Goal: Task Accomplishment & Management: Manage account settings

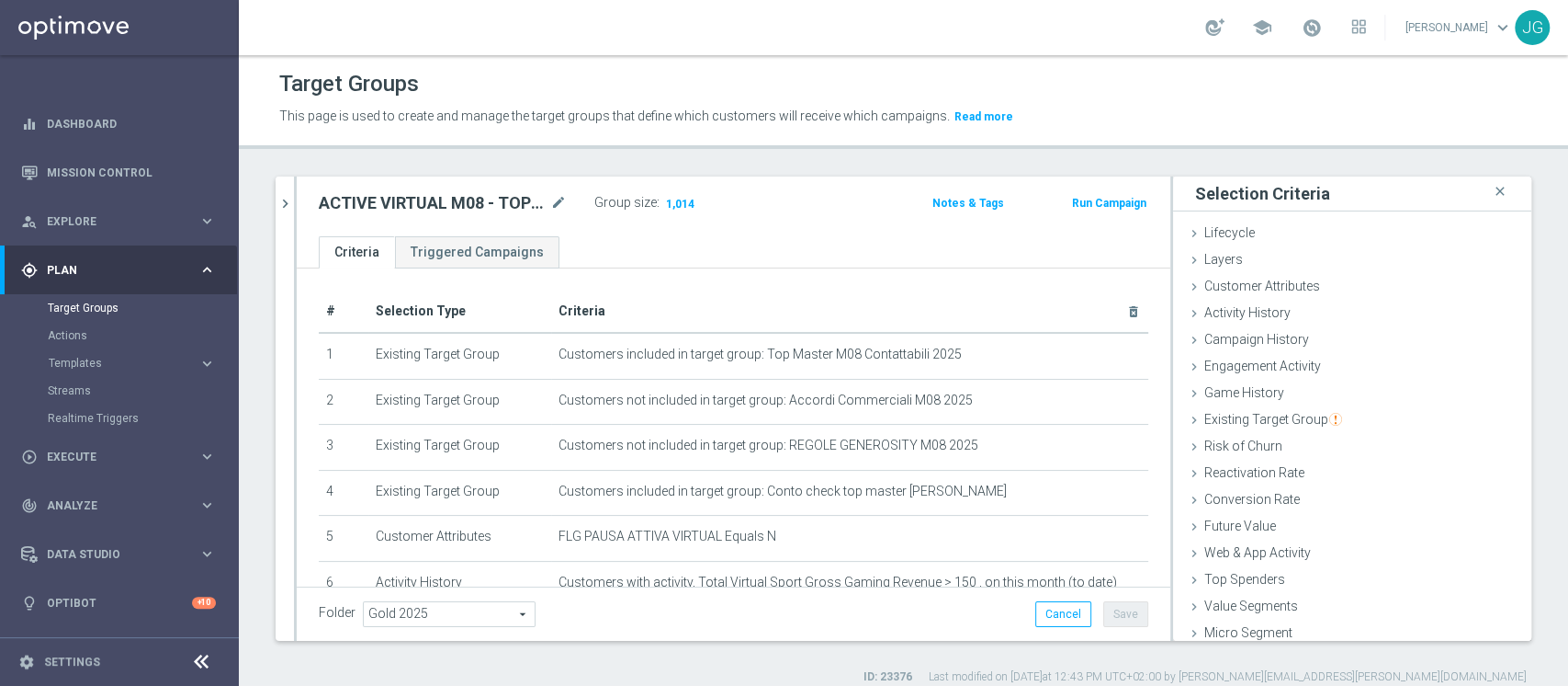
scroll to position [34, 0]
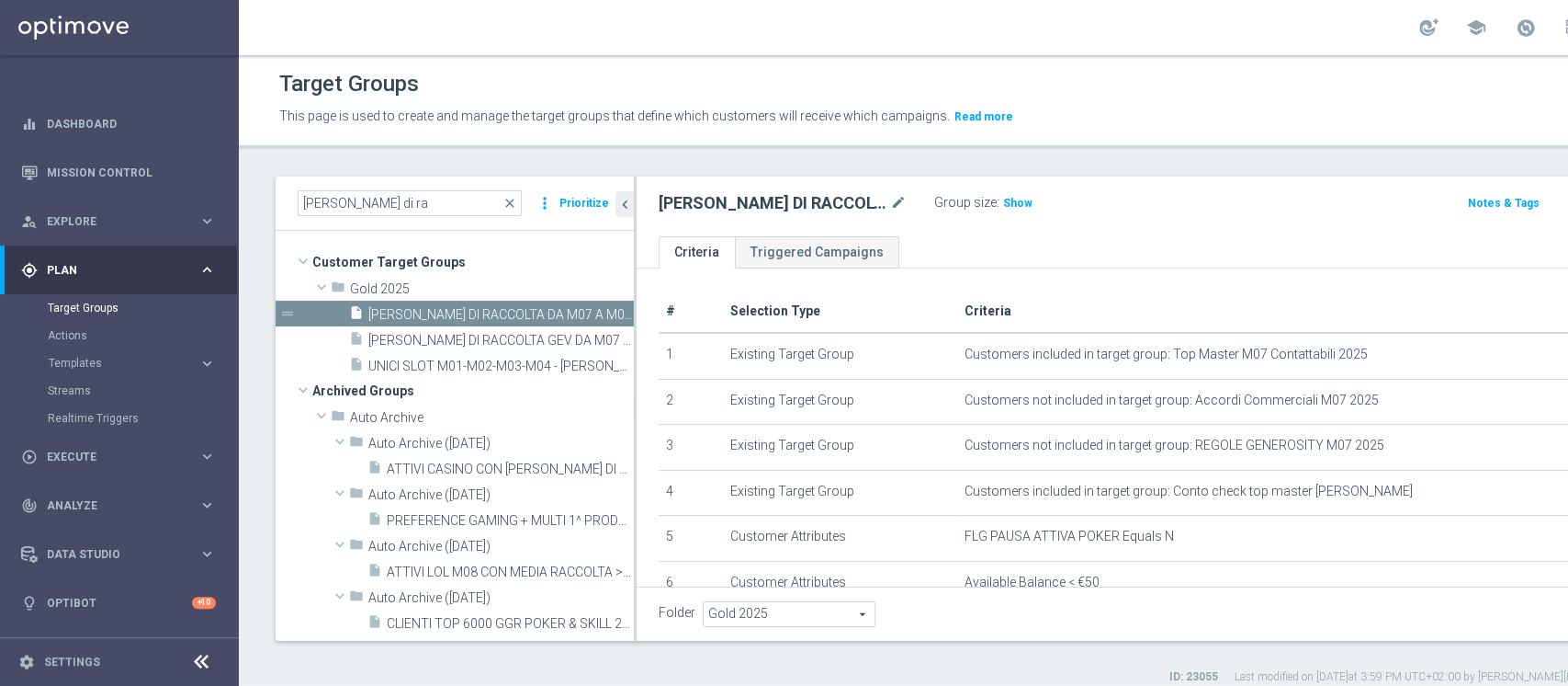
scroll to position [107, 0]
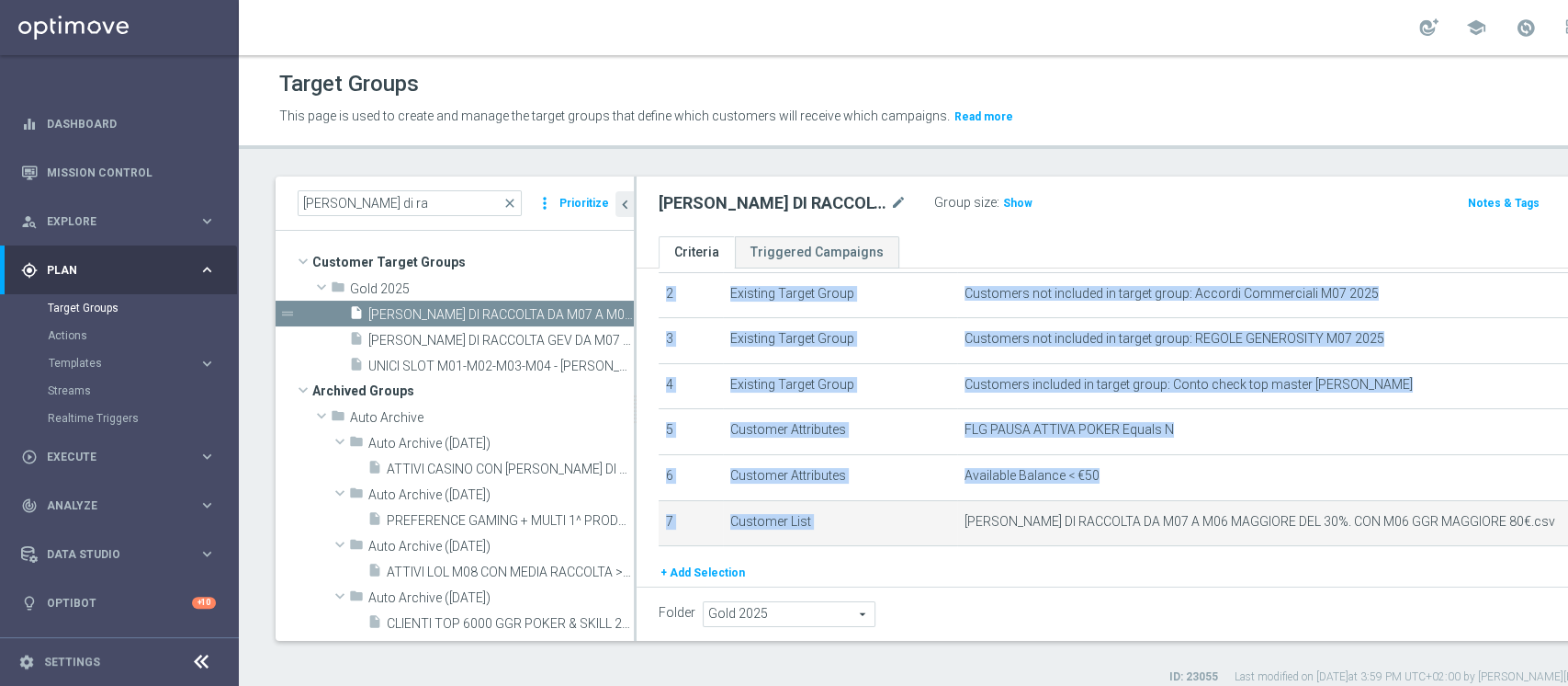
drag, startPoint x: 892, startPoint y: 521, endPoint x: 1418, endPoint y: 519, distance: 526.0
click at [1418, 519] on td "[PERSON_NAME] DI RACCOLTA DA M07 A M06 MAGGIORE DEL 30%. CON M06 GGR MAGGIORE 8…" at bounding box center [1340, 522] width 767 height 46
copy table "# Selection Type Criteria delete_forever 1 Existing Target Group Customers incl…"
